Goal: Check status: Check status

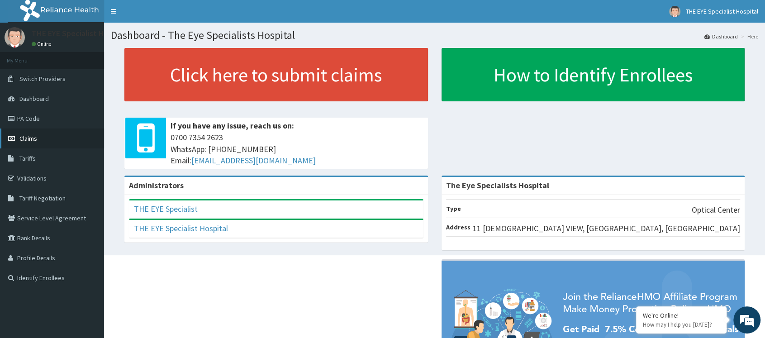
click at [40, 142] on link "Claims" at bounding box center [52, 138] width 104 height 20
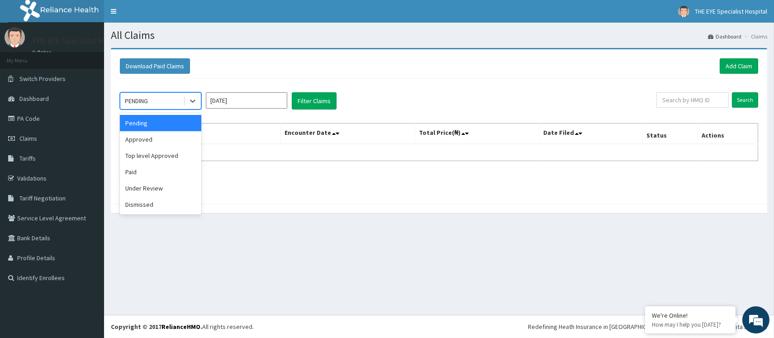
click at [176, 102] on div "PENDING" at bounding box center [151, 101] width 63 height 14
click at [164, 172] on div "Paid" at bounding box center [160, 172] width 81 height 16
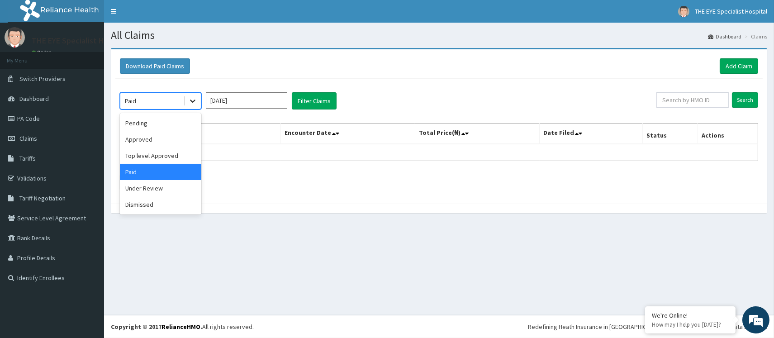
click at [194, 102] on icon at bounding box center [192, 100] width 9 height 9
click at [251, 97] on input "[DATE]" at bounding box center [246, 100] width 81 height 16
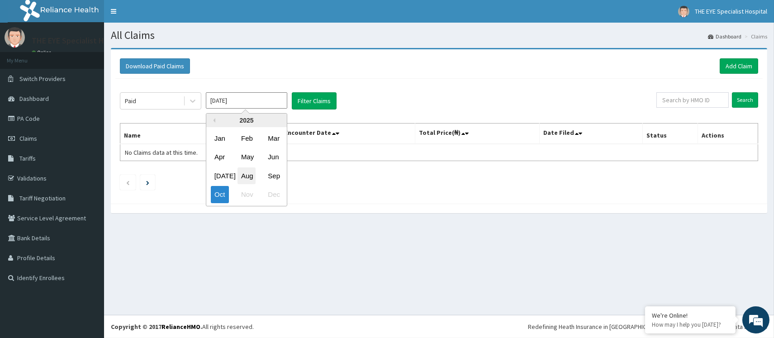
click at [248, 175] on div "Aug" at bounding box center [246, 175] width 18 height 17
type input "[DATE]"
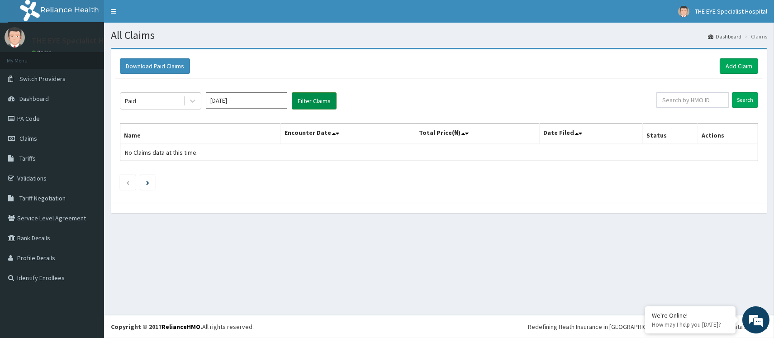
click at [315, 102] on button "Filter Claims" at bounding box center [314, 100] width 45 height 17
